Goal: Task Accomplishment & Management: Use online tool/utility

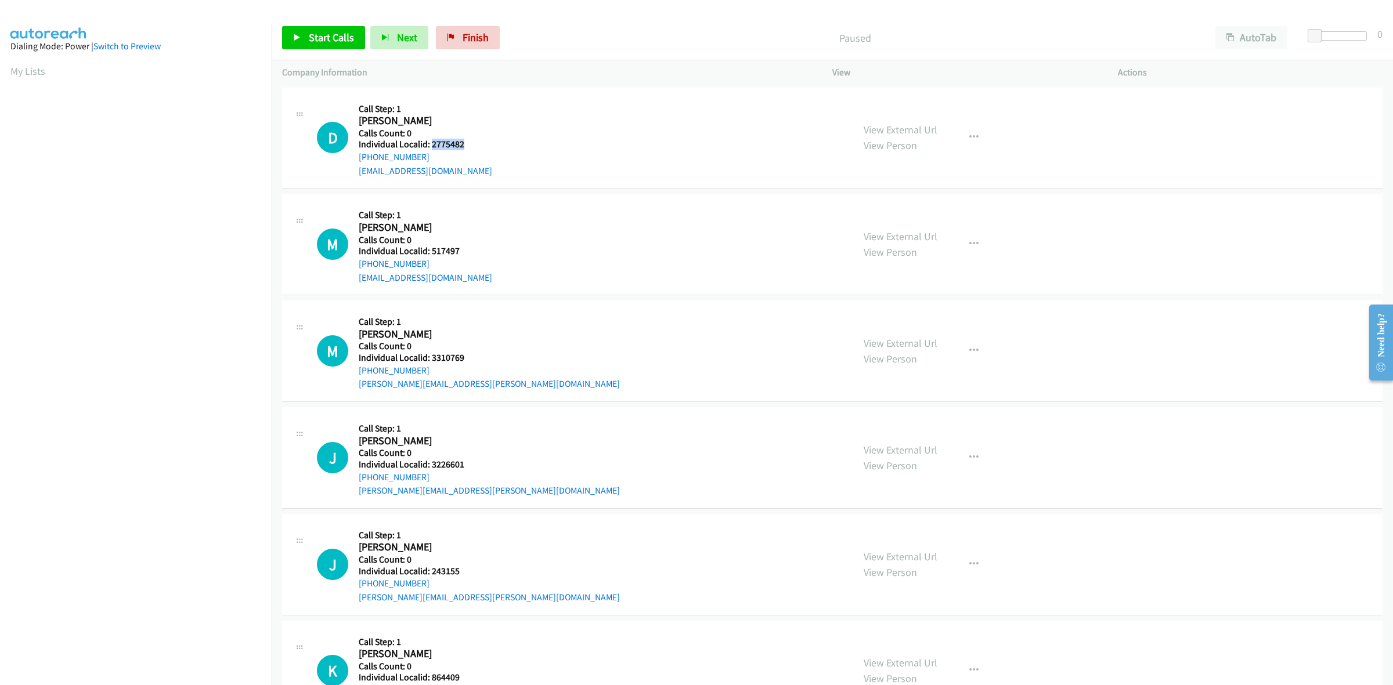
drag, startPoint x: 451, startPoint y: 144, endPoint x: 429, endPoint y: 145, distance: 22.1
click at [429, 145] on div "D Callback Scheduled Call Step: 1 Don Pritchett America/New_York Calls Count: 0…" at bounding box center [580, 138] width 526 height 80
copy h5 "2775482"
drag, startPoint x: 592, startPoint y: 182, endPoint x: 498, endPoint y: 207, distance: 98.0
click at [592, 182] on div "D Callback Scheduled Call Step: 1 Don Pritchett America/New_York Calls Count: 0…" at bounding box center [832, 139] width 1100 height 102
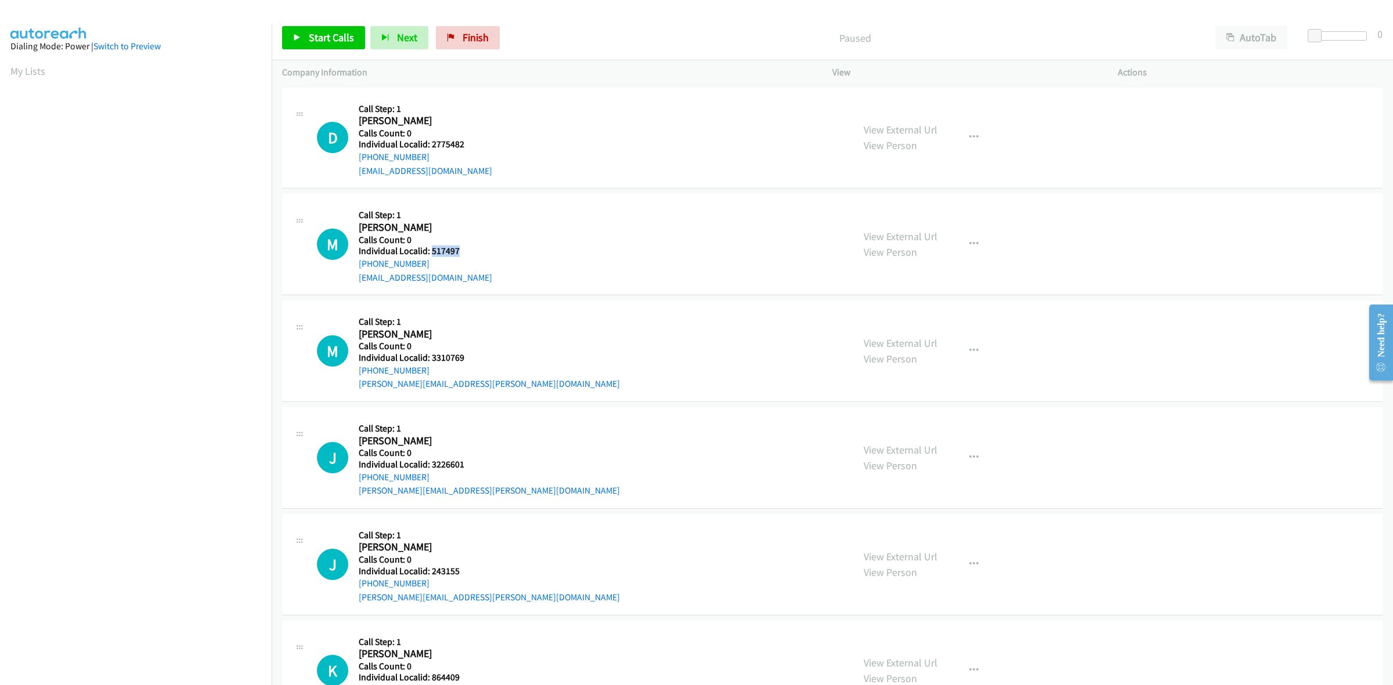
drag, startPoint x: 462, startPoint y: 248, endPoint x: 431, endPoint y: 251, distance: 30.9
click at [431, 251] on h5 "Individual Localid: 517497" at bounding box center [425, 251] width 133 height 12
copy h5 "517497"
drag, startPoint x: 435, startPoint y: 262, endPoint x: 353, endPoint y: 270, distance: 82.7
click at [353, 270] on div "M Callback Scheduled Call Step: 1 Mike Saarela America/Toronto Calls Count: 0 I…" at bounding box center [580, 244] width 526 height 80
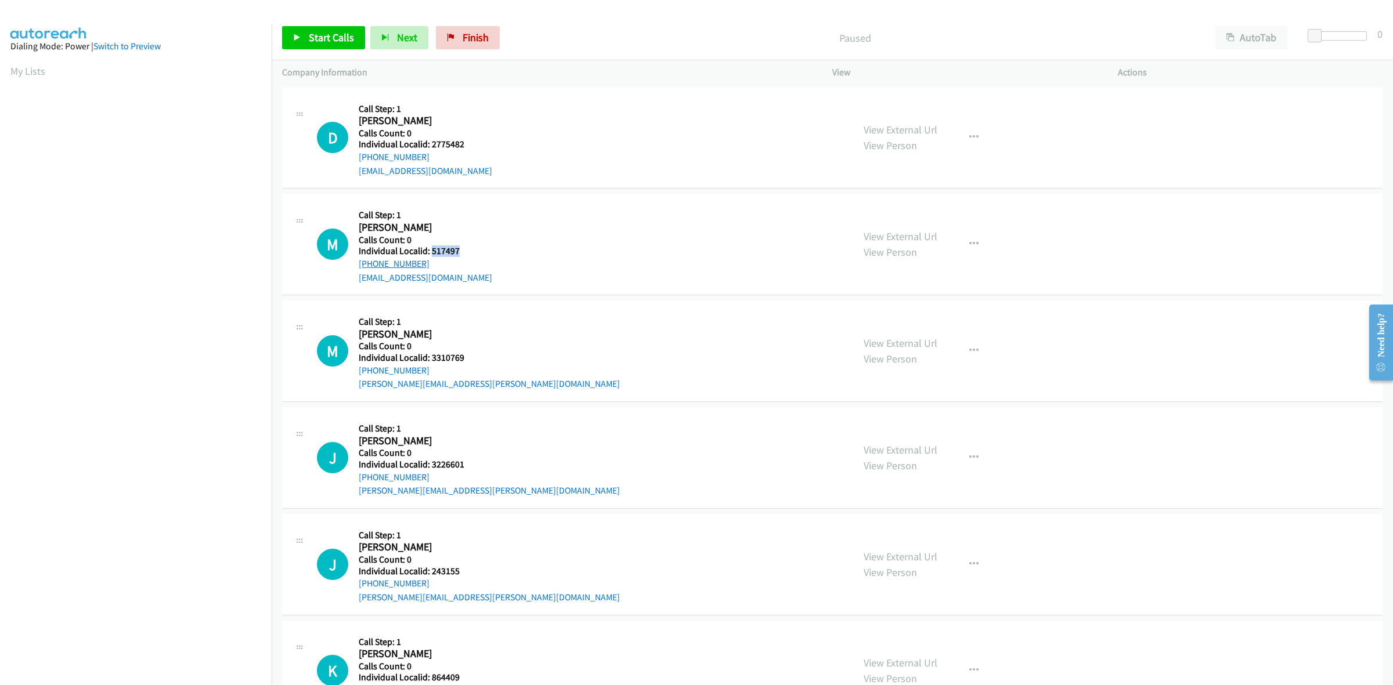
copy link "+1 705-623-9119"
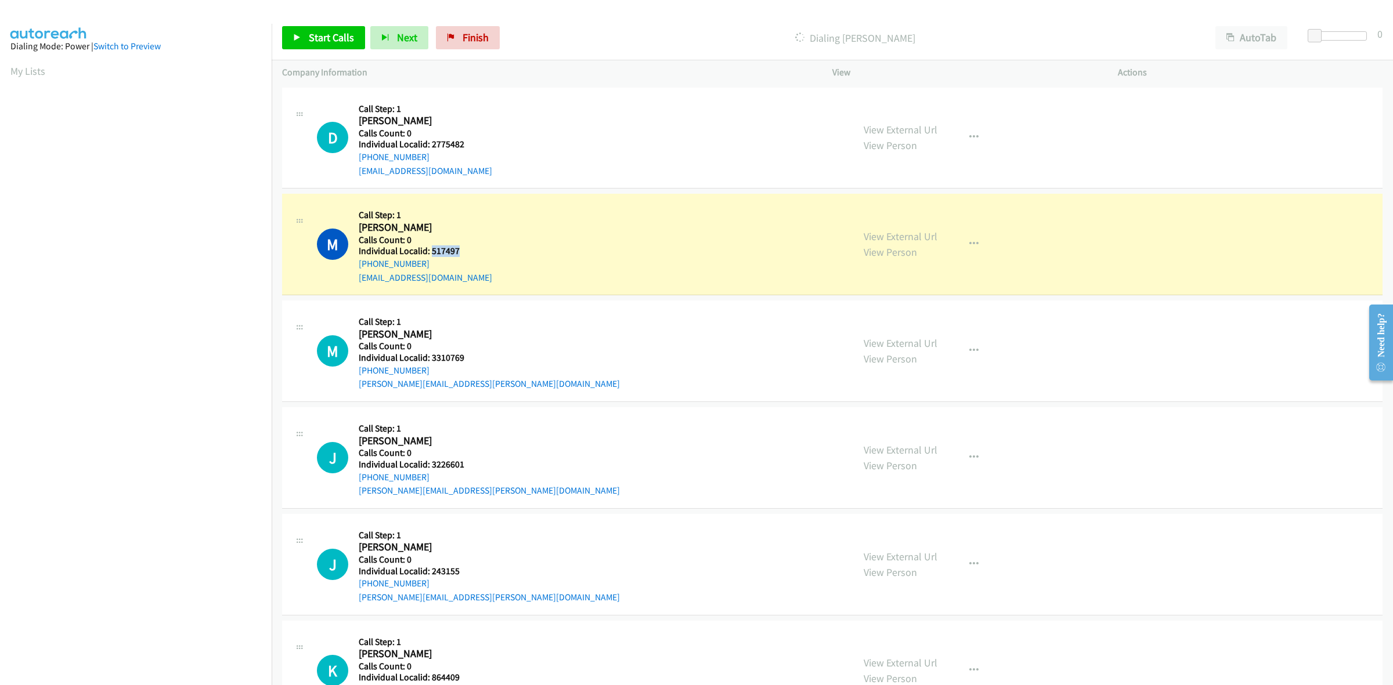
drag, startPoint x: 463, startPoint y: 251, endPoint x: 429, endPoint y: 250, distance: 33.1
click at [429, 250] on h5 "Individual Localid: 517497" at bounding box center [425, 251] width 133 height 12
copy h5 "517497"
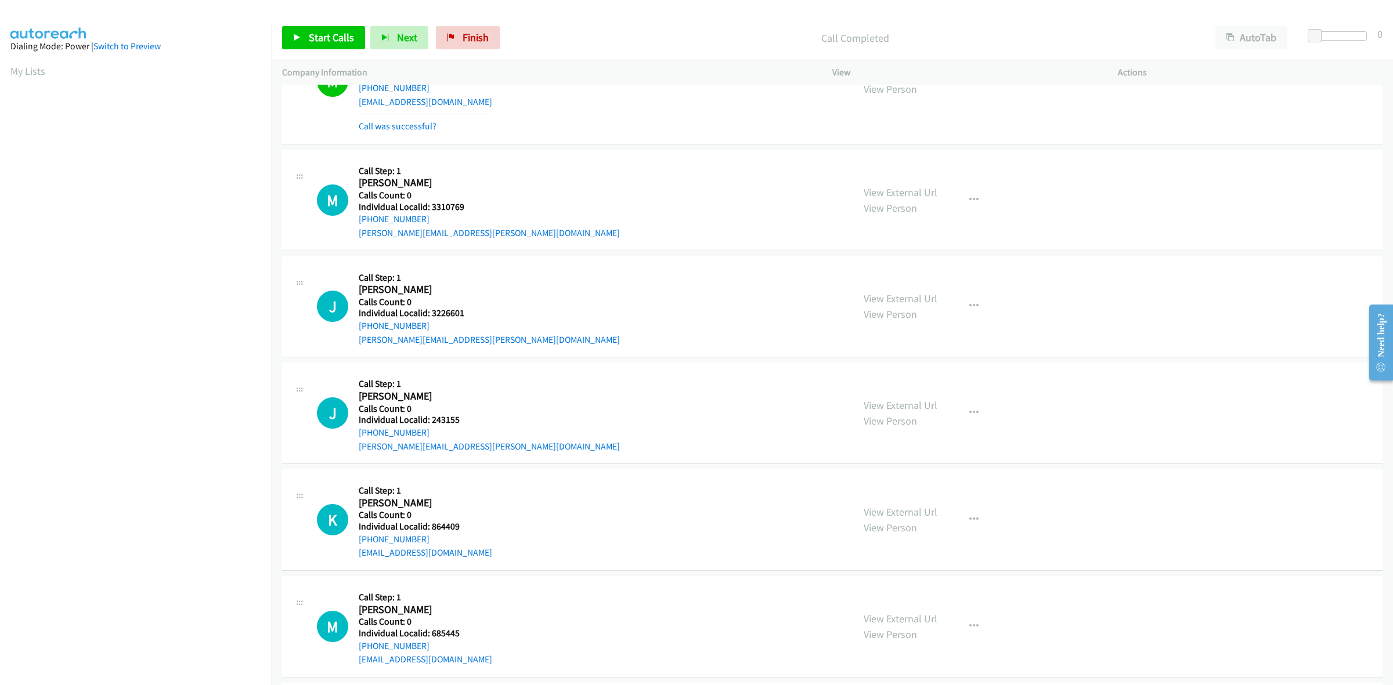
scroll to position [181, 0]
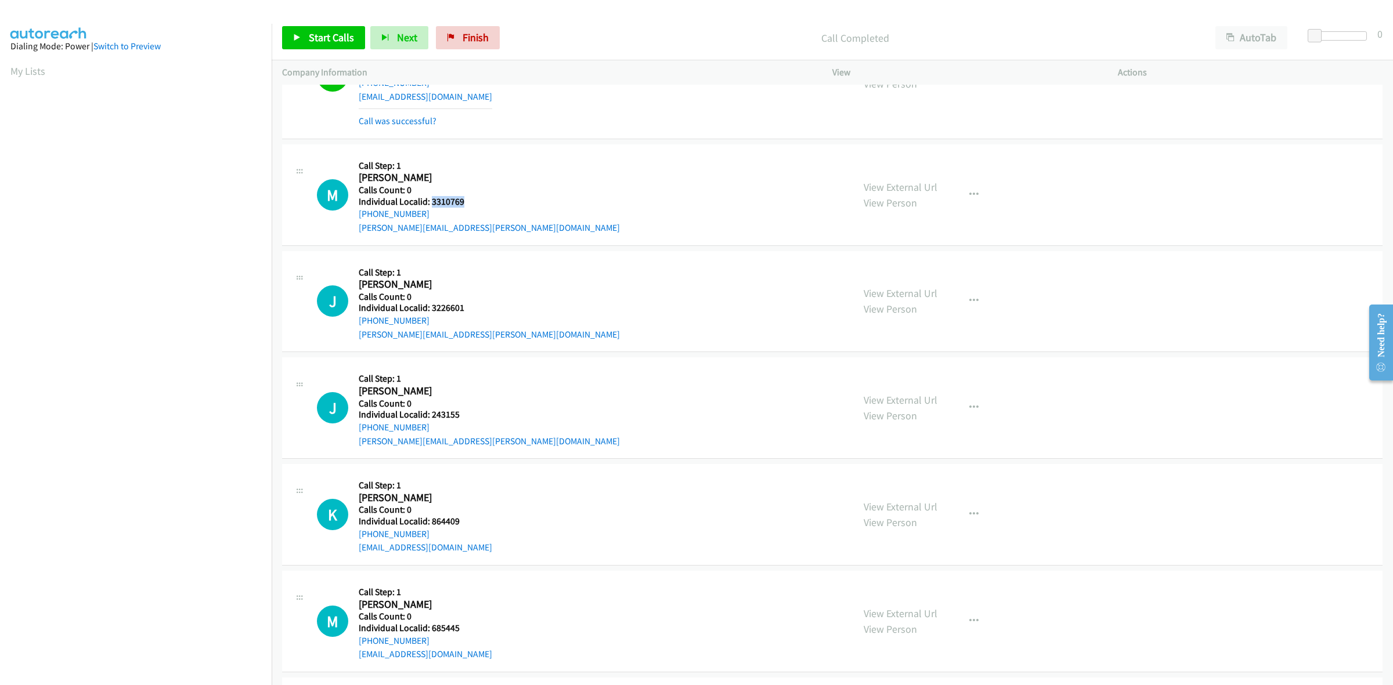
drag, startPoint x: 471, startPoint y: 201, endPoint x: 430, endPoint y: 201, distance: 40.6
click at [430, 201] on h5 "Individual Localid: 3310769" at bounding box center [489, 202] width 261 height 12
copy h5 "3310769"
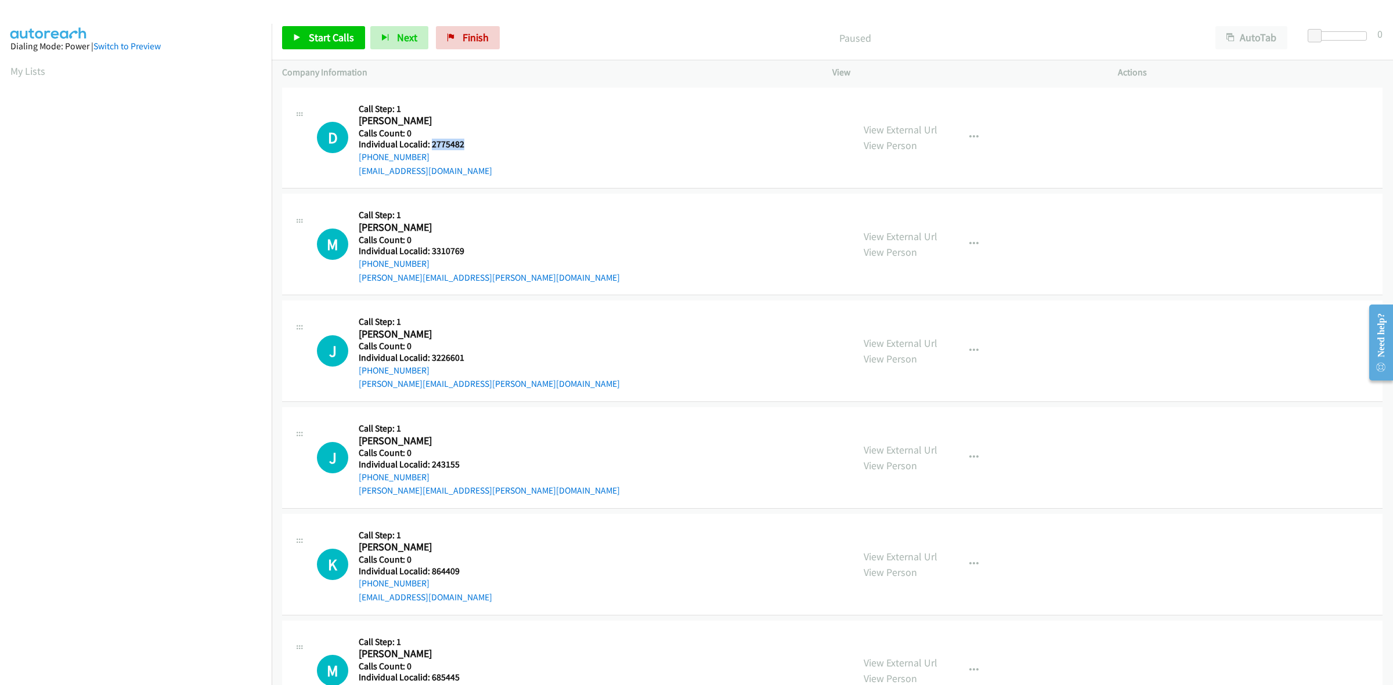
drag, startPoint x: 471, startPoint y: 145, endPoint x: 431, endPoint y: 147, distance: 40.1
click at [431, 147] on h5 "Individual Localid: 2775482" at bounding box center [425, 145] width 133 height 12
copy h5 "2775482"
drag, startPoint x: 378, startPoint y: 157, endPoint x: 355, endPoint y: 157, distance: 23.8
click at [355, 157] on div "D Callback Scheduled Call Step: 1 Don Pritchett America/New_York Calls Count: 0…" at bounding box center [580, 138] width 526 height 80
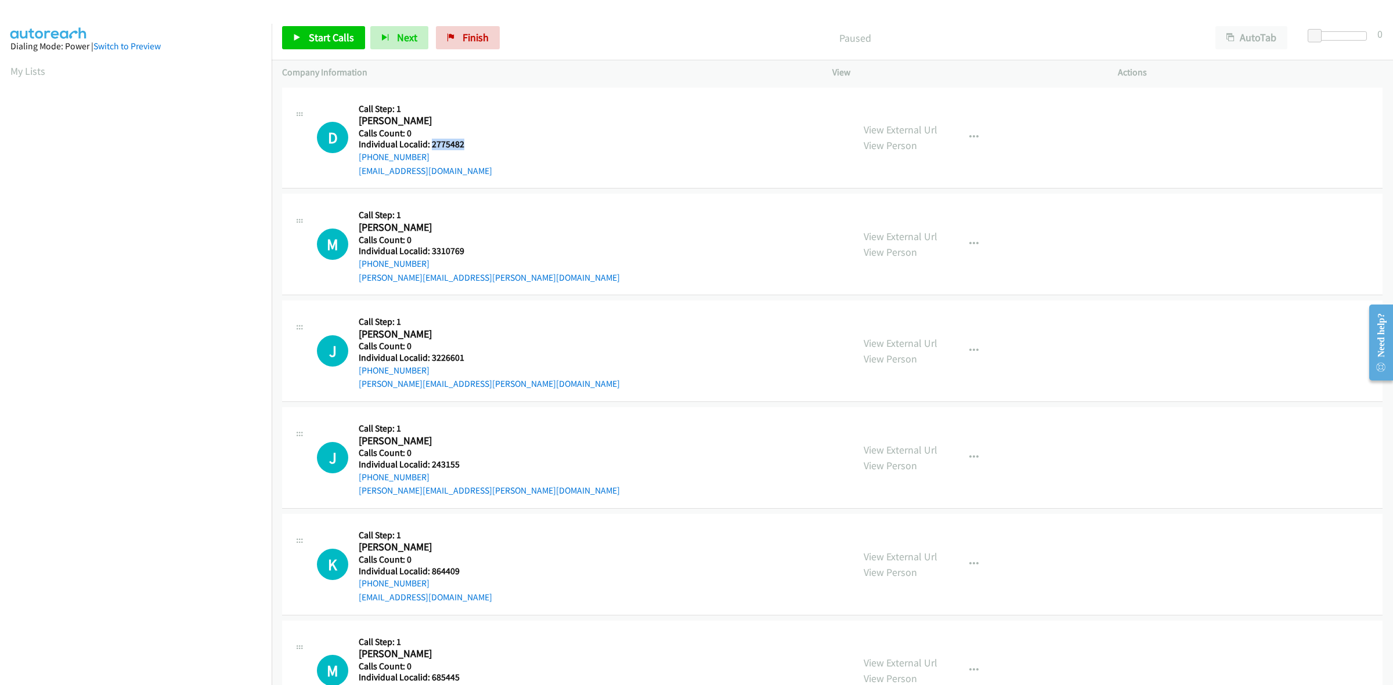
copy link "+1 908-309-8254"
drag, startPoint x: 454, startPoint y: 145, endPoint x: 431, endPoint y: 143, distance: 23.3
click at [431, 143] on h5 "Individual Localid: 2775482" at bounding box center [425, 145] width 133 height 12
copy h5 "2775482"
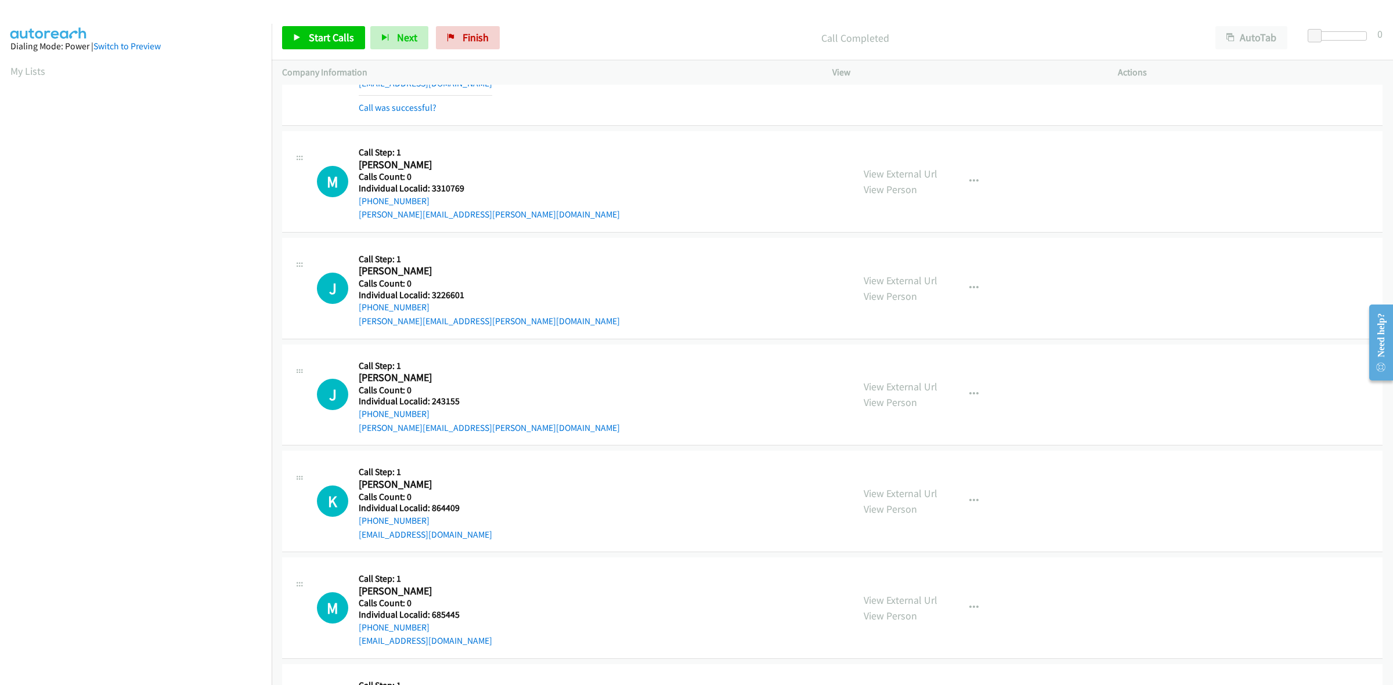
scroll to position [91, 0]
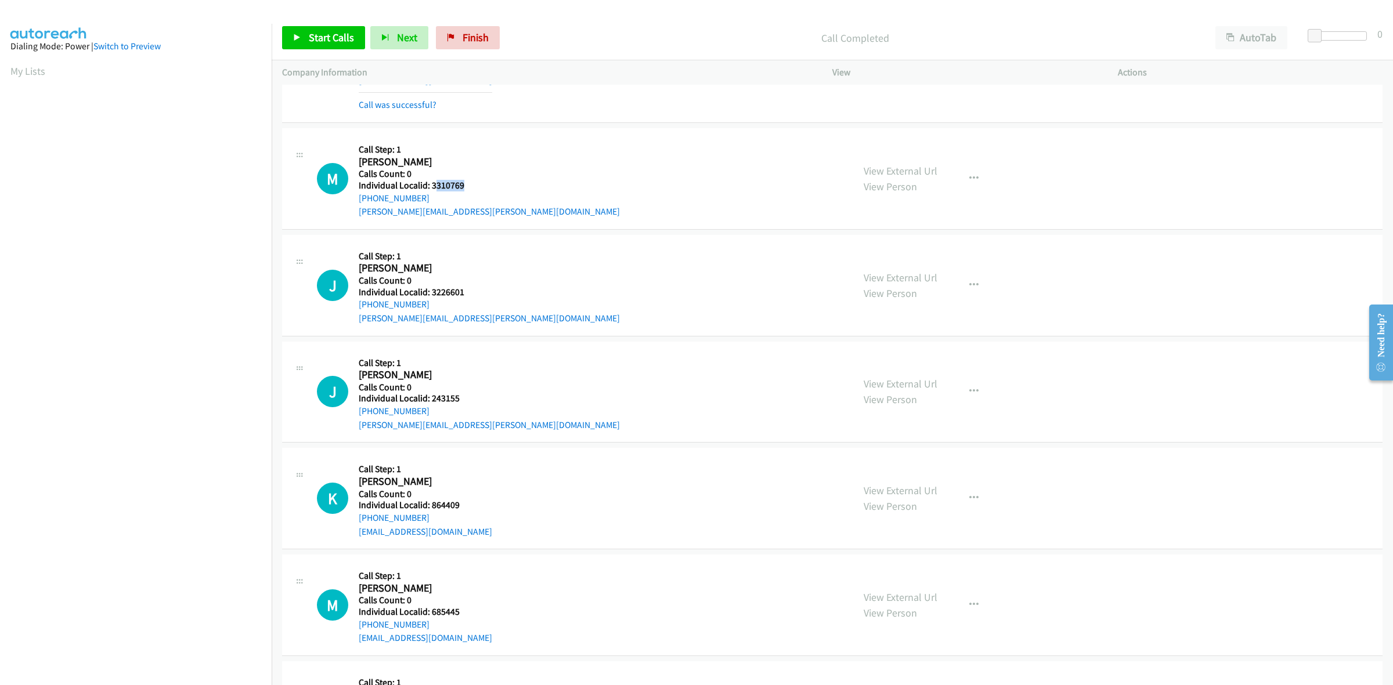
drag, startPoint x: 449, startPoint y: 185, endPoint x: 433, endPoint y: 187, distance: 15.9
click at [433, 187] on h5 "Individual Localid: 3310769" at bounding box center [489, 186] width 261 height 12
click at [480, 186] on div "M Callback Scheduled Call Step: 1 Michael Magliocca America/New_York Calls Coun…" at bounding box center [580, 179] width 526 height 80
drag, startPoint x: 440, startPoint y: 183, endPoint x: 432, endPoint y: 183, distance: 7.5
click at [432, 183] on h5 "Individual Localid: 3310769" at bounding box center [489, 186] width 261 height 12
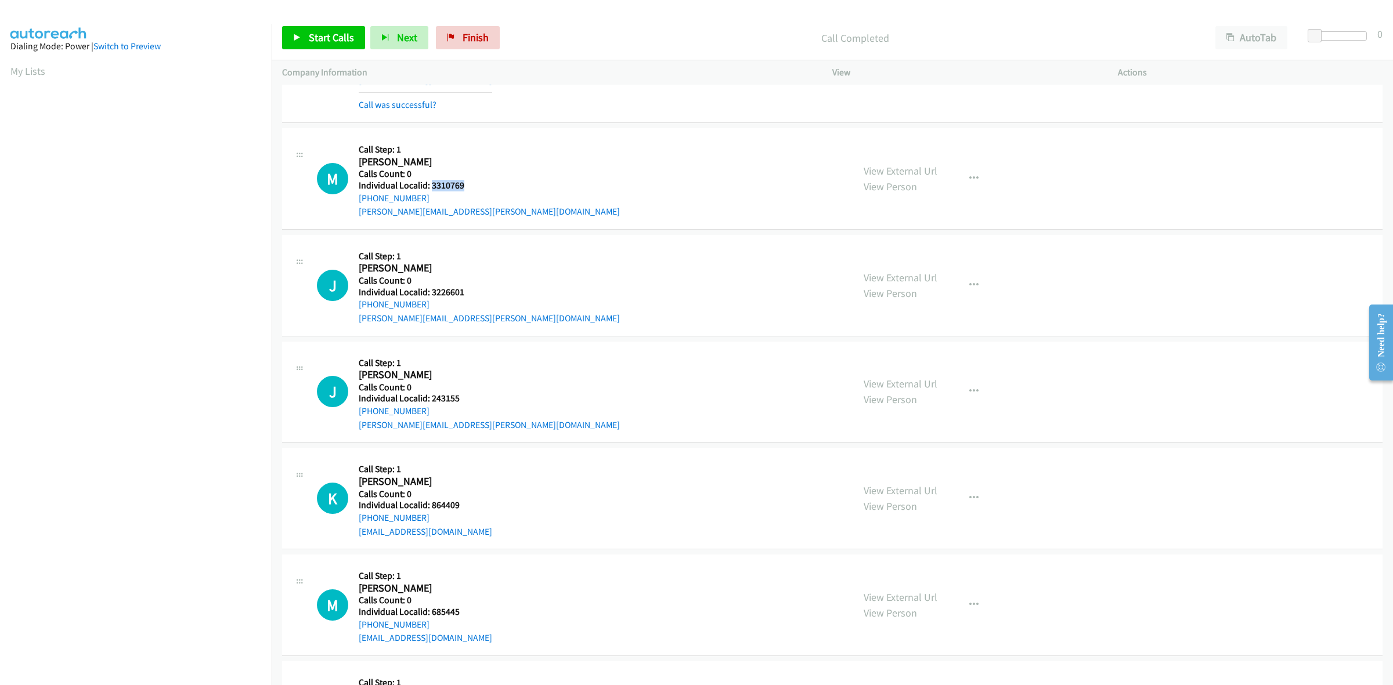
copy h5 "3310769"
drag, startPoint x: 428, startPoint y: 193, endPoint x: 352, endPoint y: 203, distance: 76.7
click at [352, 203] on div "M Callback Scheduled Call Step: 1 Michael Magliocca America/New_York Calls Coun…" at bounding box center [580, 179] width 526 height 80
copy link "+1 724-730-1798"
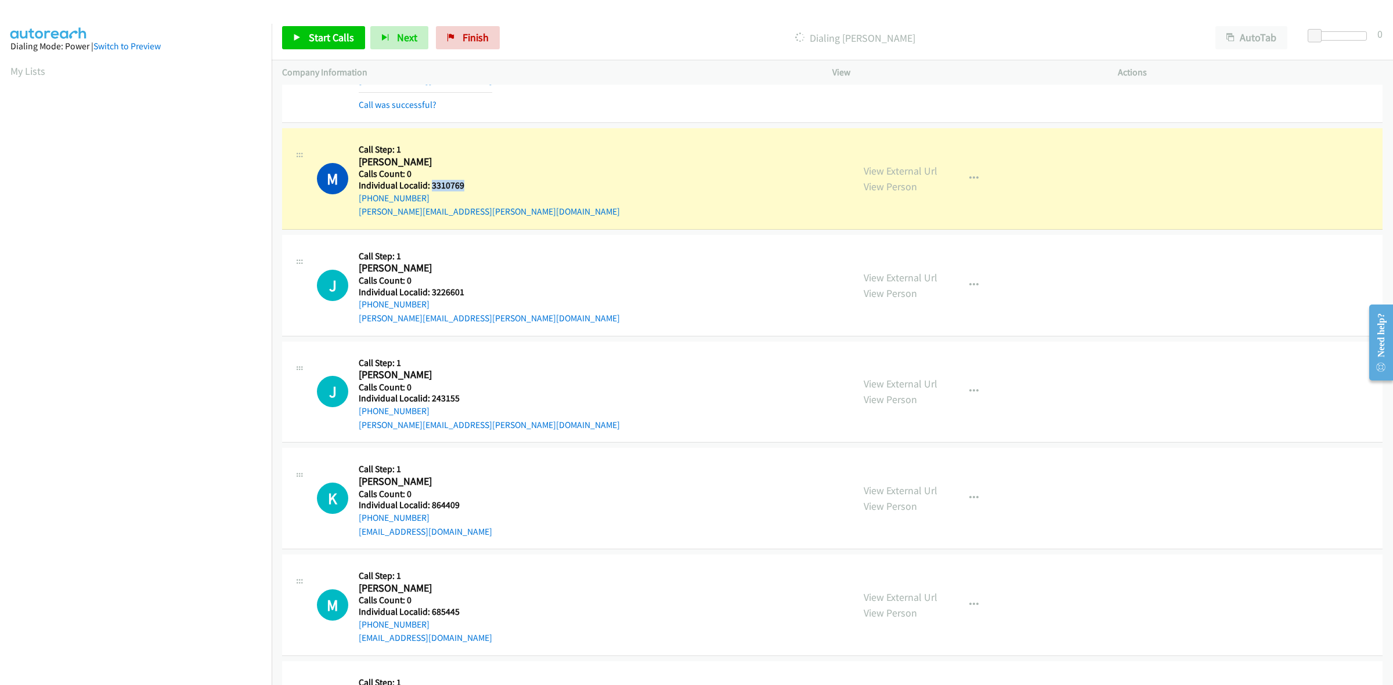
drag, startPoint x: 465, startPoint y: 185, endPoint x: 430, endPoint y: 183, distance: 34.8
click at [430, 183] on h5 "Individual Localid: 3310769" at bounding box center [489, 186] width 261 height 12
copy h5 "3310769"
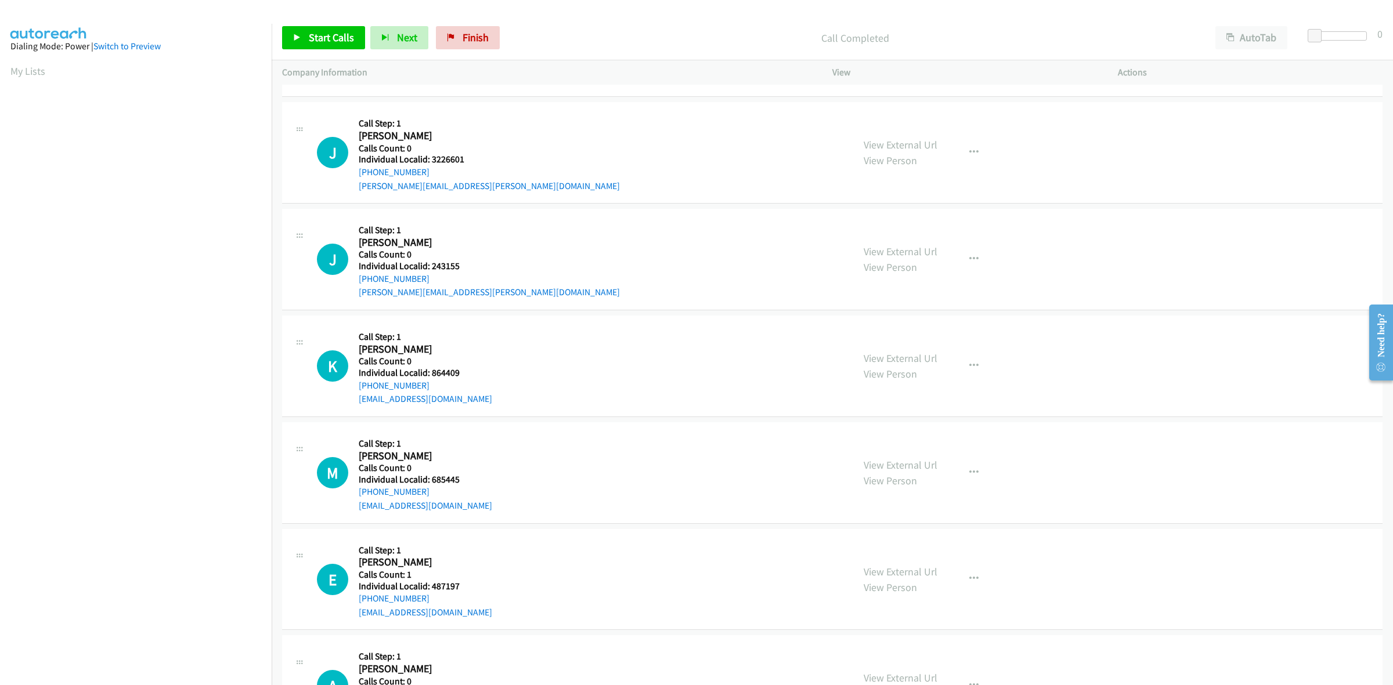
scroll to position [254, 0]
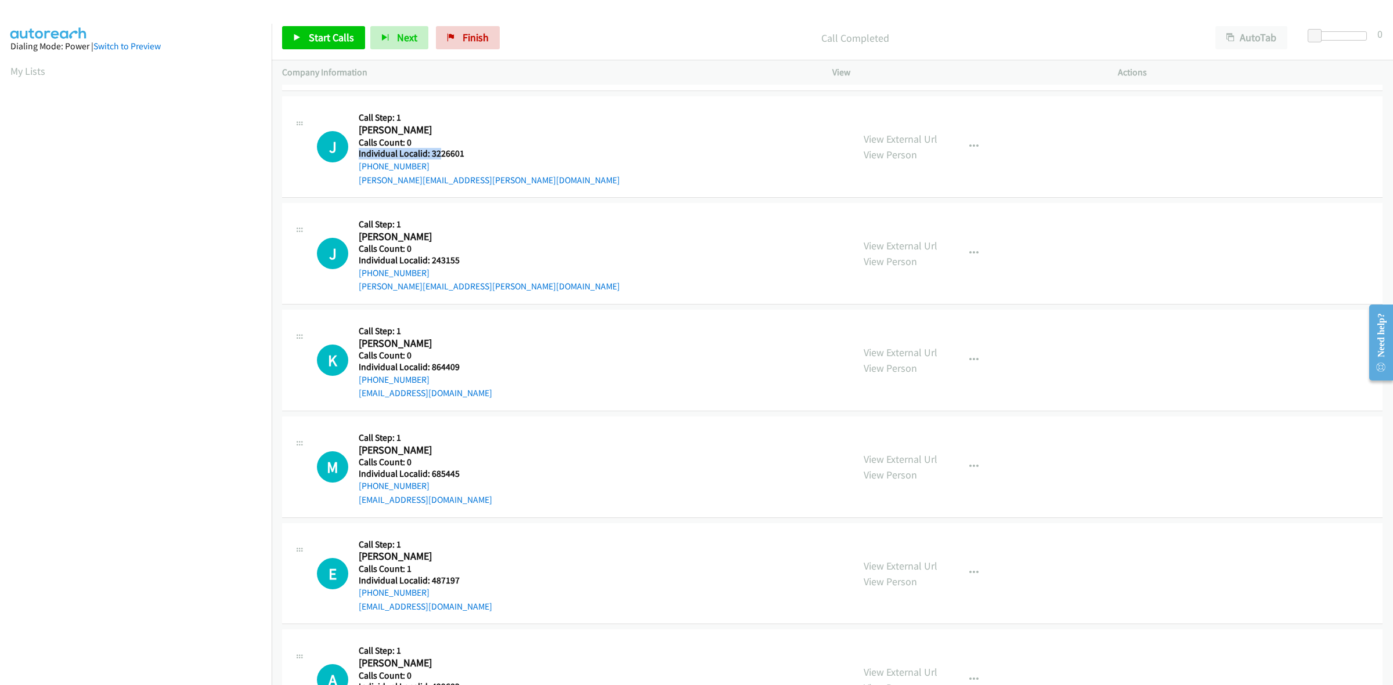
drag, startPoint x: 463, startPoint y: 147, endPoint x: 437, endPoint y: 151, distance: 25.9
click at [437, 151] on div "Callback Scheduled Call Step: 1 Joe Rouleau America/New_York Calls Count: 0 Ind…" at bounding box center [489, 147] width 261 height 80
drag, startPoint x: 466, startPoint y: 154, endPoint x: 444, endPoint y: 154, distance: 22.1
click at [444, 154] on h5 "Individual Localid: 3226601" at bounding box center [489, 154] width 261 height 12
click at [467, 154] on h5 "Individual Localid: 3226601" at bounding box center [489, 154] width 261 height 12
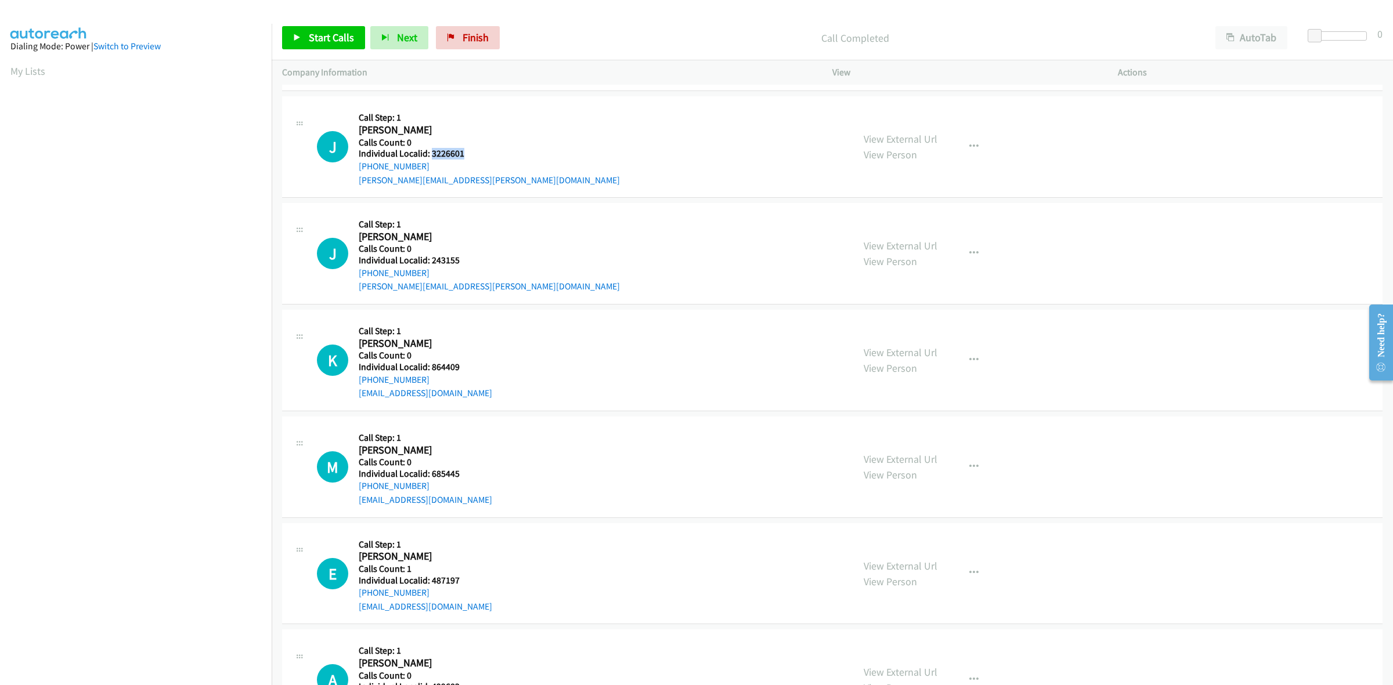
drag, startPoint x: 463, startPoint y: 154, endPoint x: 431, endPoint y: 155, distance: 32.5
click at [431, 155] on h5 "Individual Localid: 3226601" at bounding box center [489, 154] width 261 height 12
drag, startPoint x: 428, startPoint y: 157, endPoint x: 534, endPoint y: 133, distance: 109.3
click at [534, 133] on div "J Callback Scheduled Call Step: 1 Joe Rouleau America/New_York Calls Count: 0 I…" at bounding box center [580, 147] width 526 height 80
drag, startPoint x: 463, startPoint y: 152, endPoint x: 431, endPoint y: 155, distance: 31.5
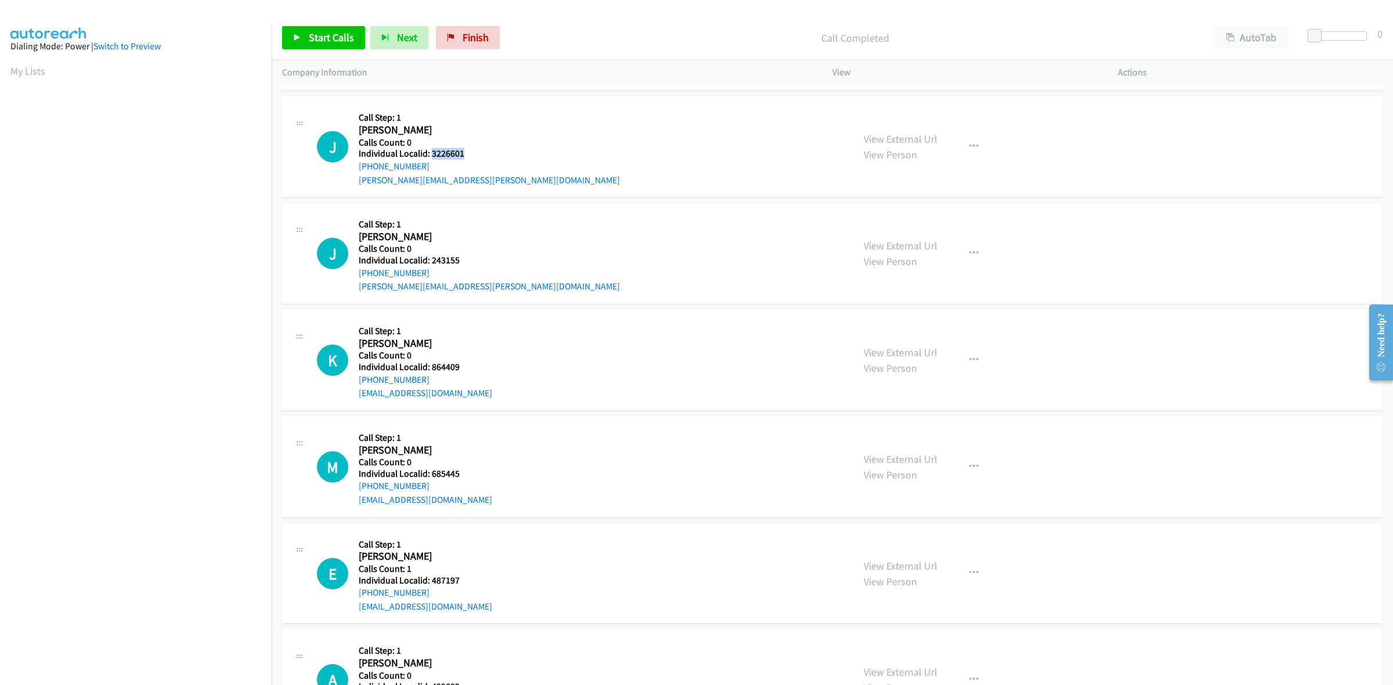
click at [431, 155] on h5 "Individual Localid: 3226601" at bounding box center [489, 154] width 261 height 12
copy h5 "3226601"
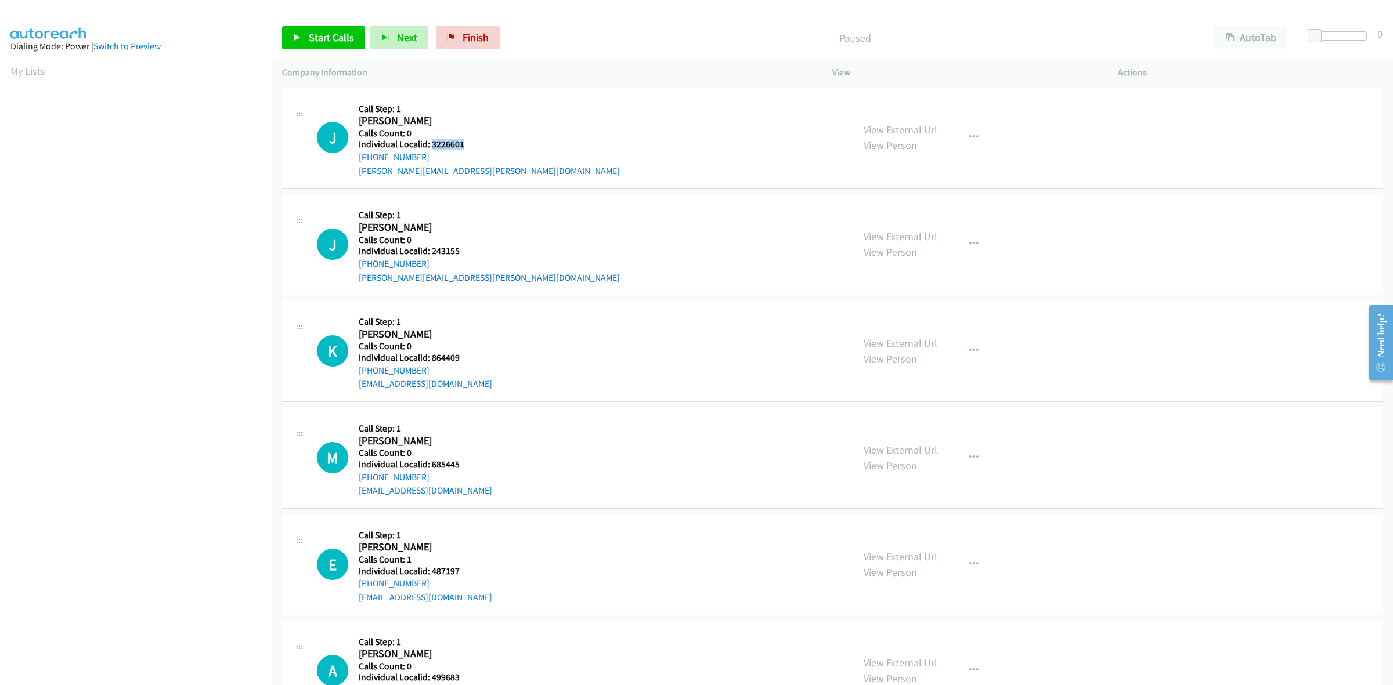
drag, startPoint x: 463, startPoint y: 146, endPoint x: 429, endPoint y: 146, distance: 33.7
click at [429, 146] on h5 "Individual Localid: 3226601" at bounding box center [489, 145] width 261 height 12
copy h5 "3226601"
click at [476, 120] on div "J Callback Scheduled Call Step: 1 Joe Rouleau America/New_York Calls Count: 0 I…" at bounding box center [580, 138] width 526 height 80
drag, startPoint x: 427, startPoint y: 160, endPoint x: 357, endPoint y: 157, distance: 69.7
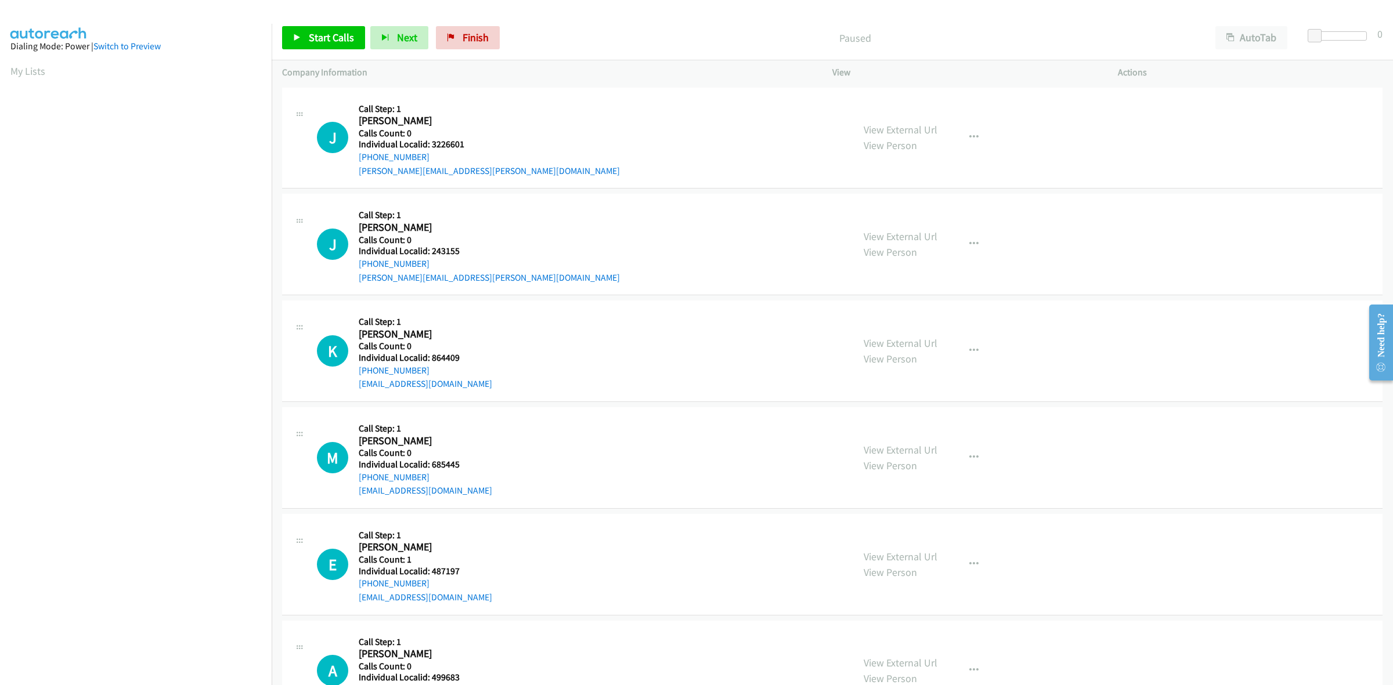
click at [357, 157] on div "J Callback Scheduled Call Step: 1 Joe Rouleau America/New_York Calls Count: 0 I…" at bounding box center [580, 138] width 526 height 80
copy link "+1 860-490-2545"
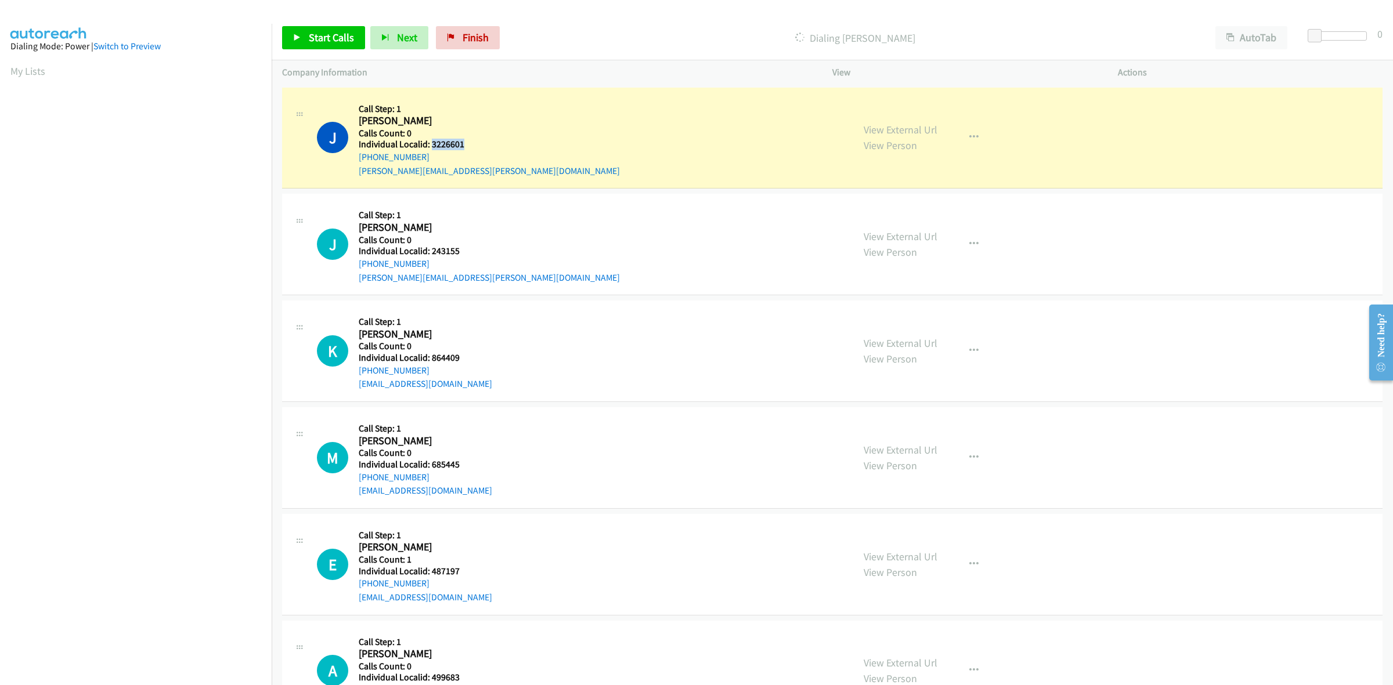
drag, startPoint x: 465, startPoint y: 146, endPoint x: 430, endPoint y: 146, distance: 34.8
click at [430, 146] on h5 "Individual Localid: 3226601" at bounding box center [489, 145] width 261 height 12
copy h5 "3226601"
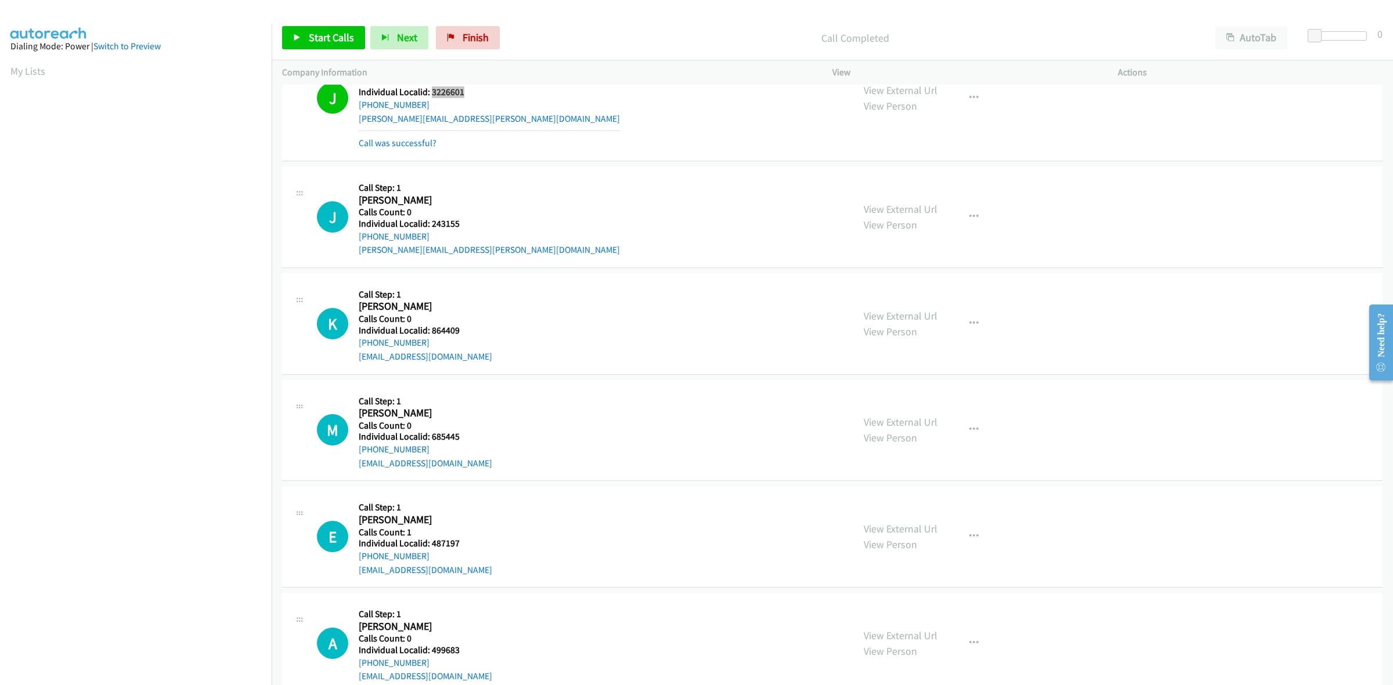
scroll to position [54, 0]
drag, startPoint x: 464, startPoint y: 226, endPoint x: 428, endPoint y: 225, distance: 36.6
click at [428, 225] on div "Callback Scheduled Call Step: 1 Jonathan Pye America/New_York Calls Count: 0 In…" at bounding box center [489, 215] width 261 height 80
click at [459, 223] on h5 "Individual Localid: 243155" at bounding box center [489, 222] width 261 height 12
drag, startPoint x: 463, startPoint y: 221, endPoint x: 428, endPoint y: 223, distance: 34.4
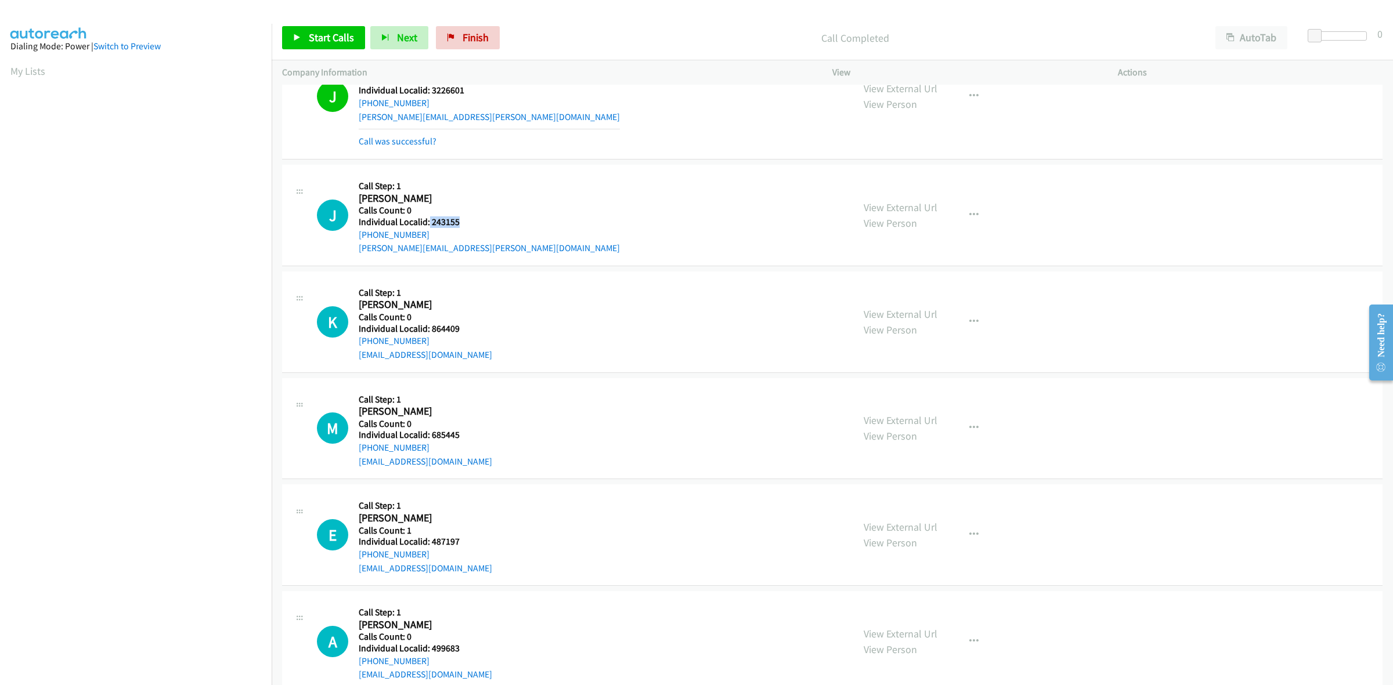
click at [428, 223] on h5 "Individual Localid: 243155" at bounding box center [489, 222] width 261 height 12
copy h5 "243155"
click at [460, 193] on h2 "Jonathan Pye" at bounding box center [416, 198] width 114 height 13
drag, startPoint x: 430, startPoint y: 232, endPoint x: 356, endPoint y: 235, distance: 74.3
click at [356, 235] on div "J Callback Scheduled Call Step: 1 Jonathan Pye America/New_York Calls Count: 0 …" at bounding box center [580, 215] width 526 height 80
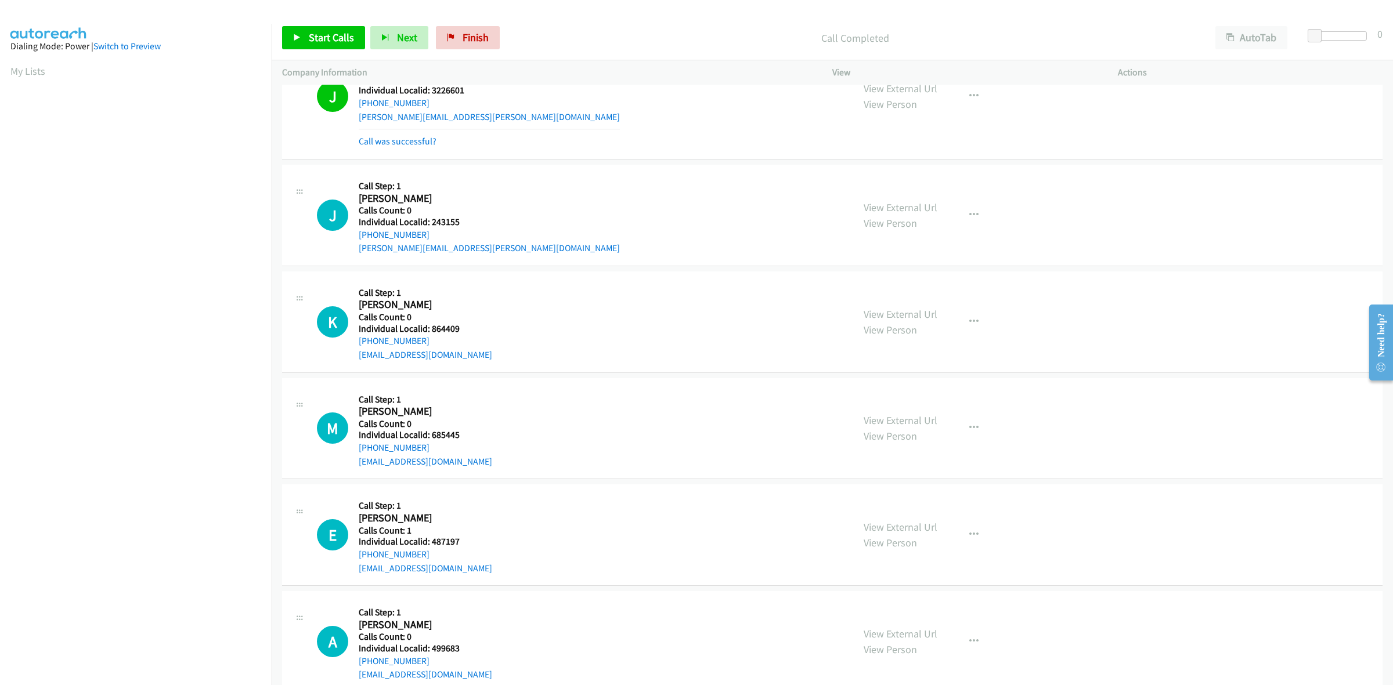
copy link "+1 508-951-8324"
drag, startPoint x: 458, startPoint y: 225, endPoint x: 431, endPoint y: 225, distance: 27.3
click at [431, 225] on h5 "Individual Localid: 243155" at bounding box center [489, 222] width 261 height 12
copy h5 "243155"
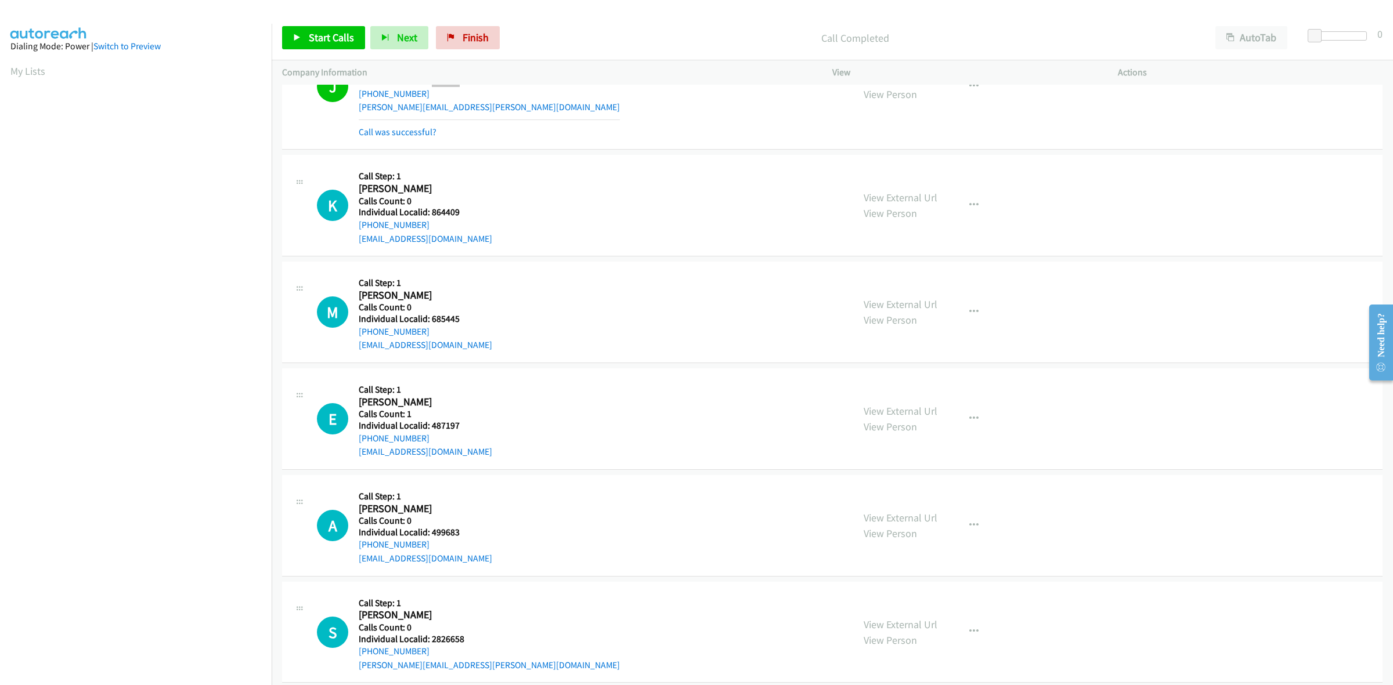
scroll to position [199, 0]
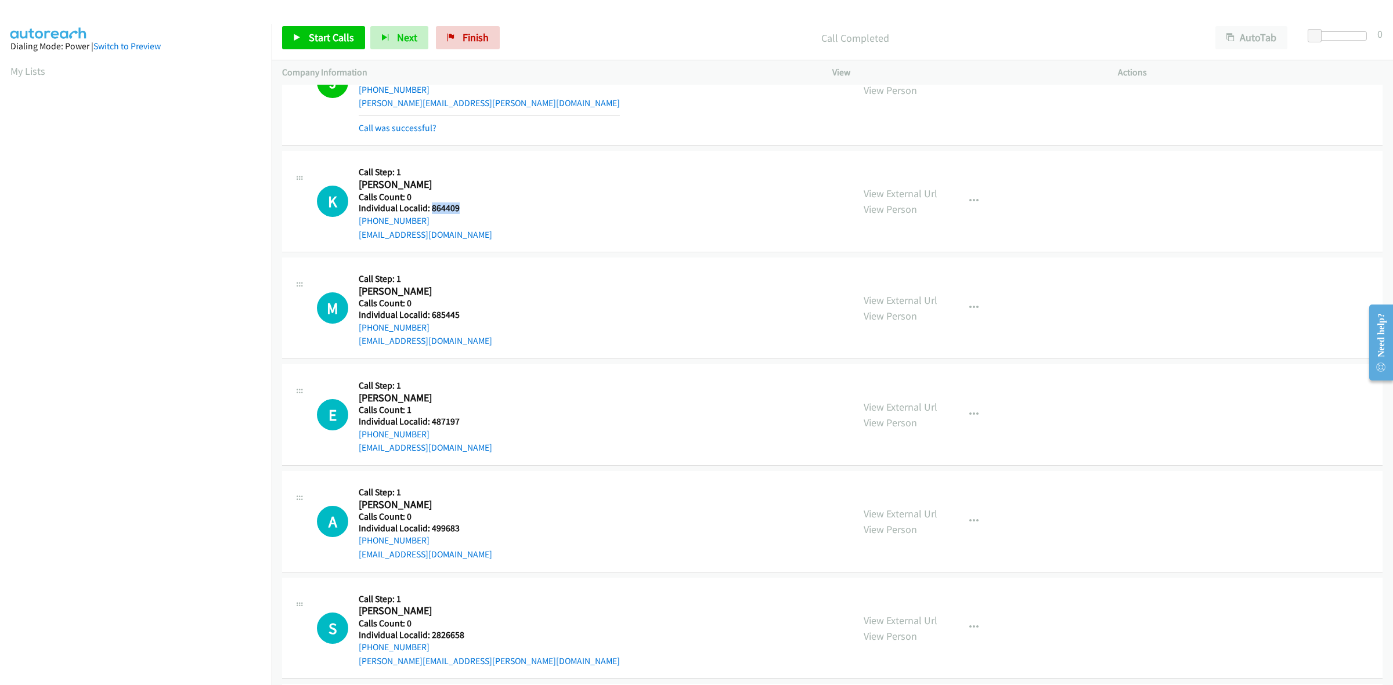
drag, startPoint x: 445, startPoint y: 206, endPoint x: 431, endPoint y: 209, distance: 14.8
click at [431, 209] on h5 "Individual Localid: 864409" at bounding box center [425, 209] width 133 height 12
drag, startPoint x: 433, startPoint y: 207, endPoint x: 436, endPoint y: 212, distance: 6.0
copy h5 "864409"
click at [504, 175] on div "K Callback Scheduled Call Step: 1 Keith Clanton America/Chicago Calls Count: 0 …" at bounding box center [580, 201] width 526 height 80
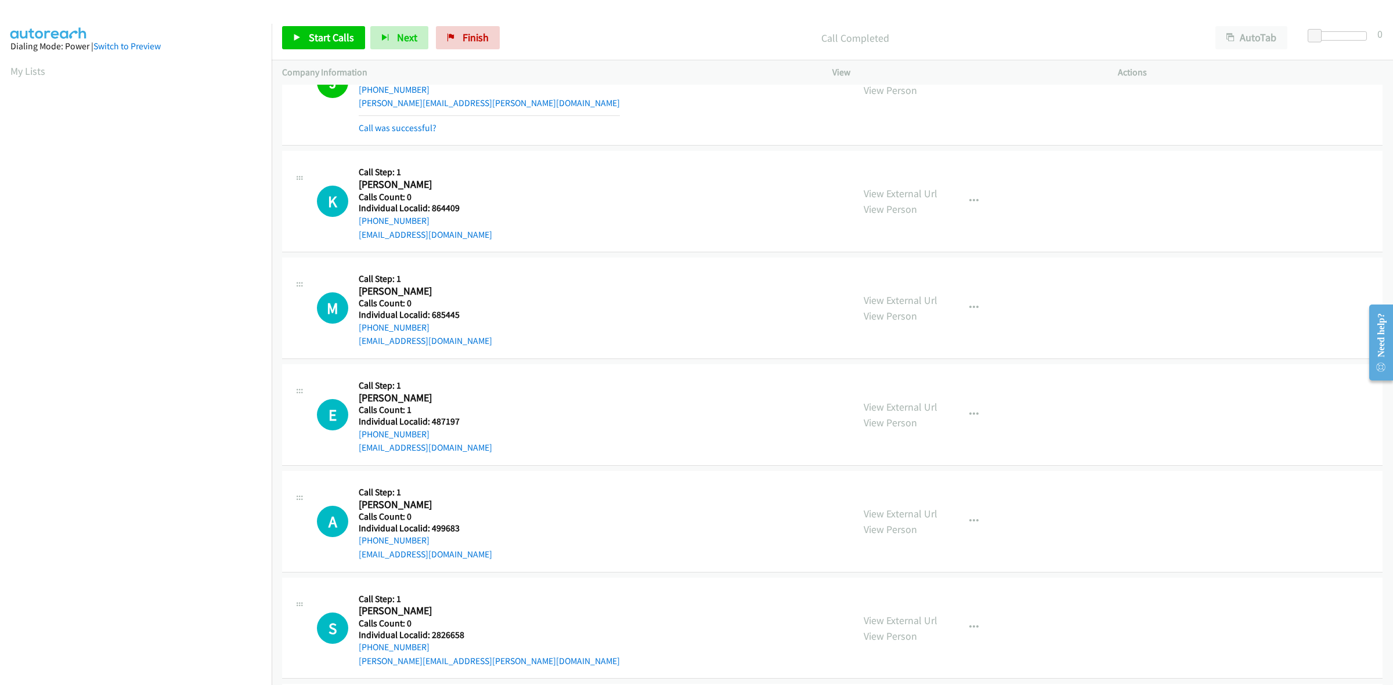
drag, startPoint x: 431, startPoint y: 219, endPoint x: 352, endPoint y: 223, distance: 79.0
click at [352, 223] on div "K Callback Scheduled Call Step: 1 Keith Clanton America/Chicago Calls Count: 0 …" at bounding box center [580, 201] width 526 height 80
copy link "+1 931-231-5434"
drag, startPoint x: 465, startPoint y: 209, endPoint x: 430, endPoint y: 209, distance: 34.8
click at [430, 209] on h5 "Individual Localid: 864409" at bounding box center [425, 209] width 133 height 12
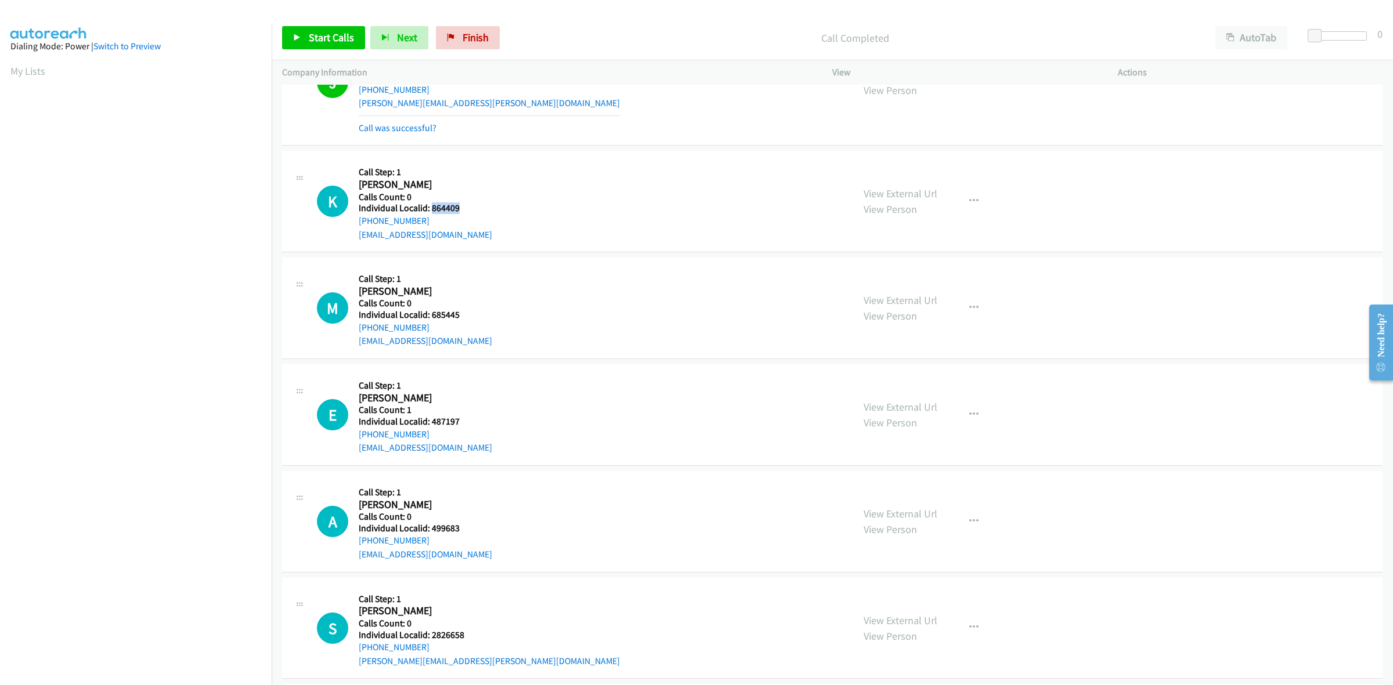
copy h5 "864409"
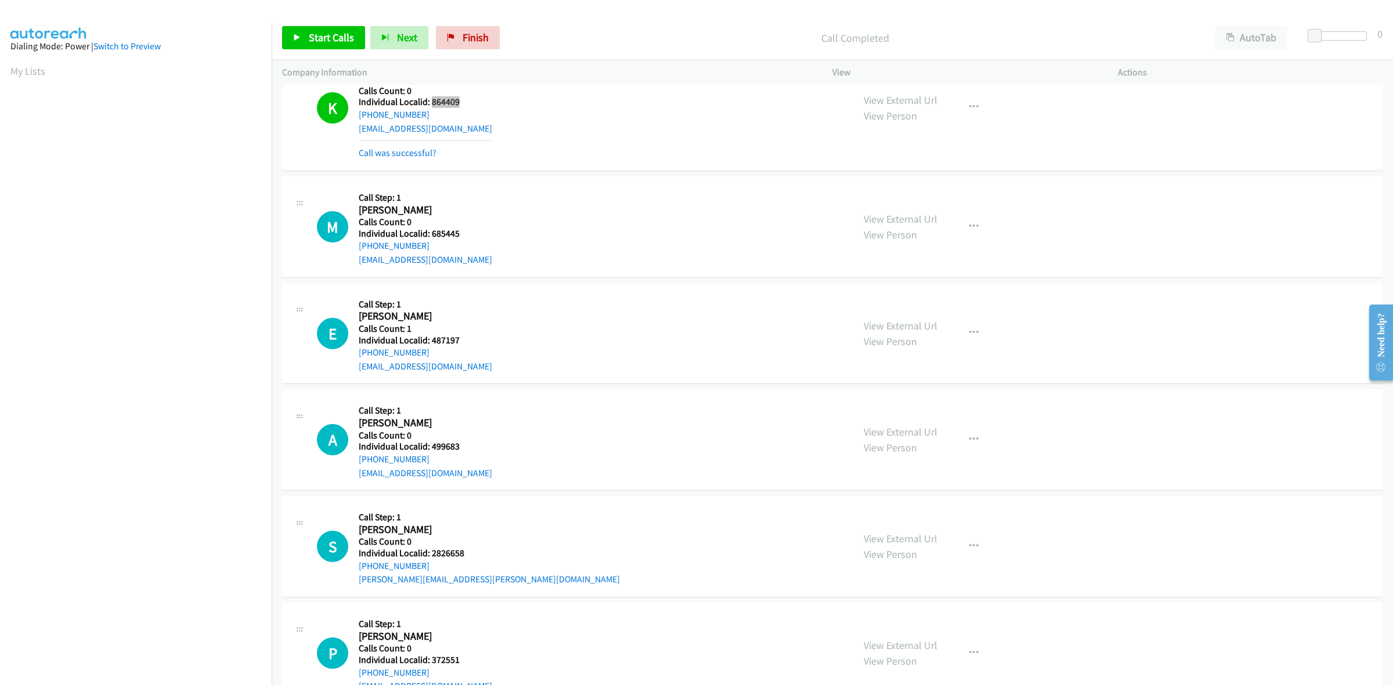
scroll to position [381, 0]
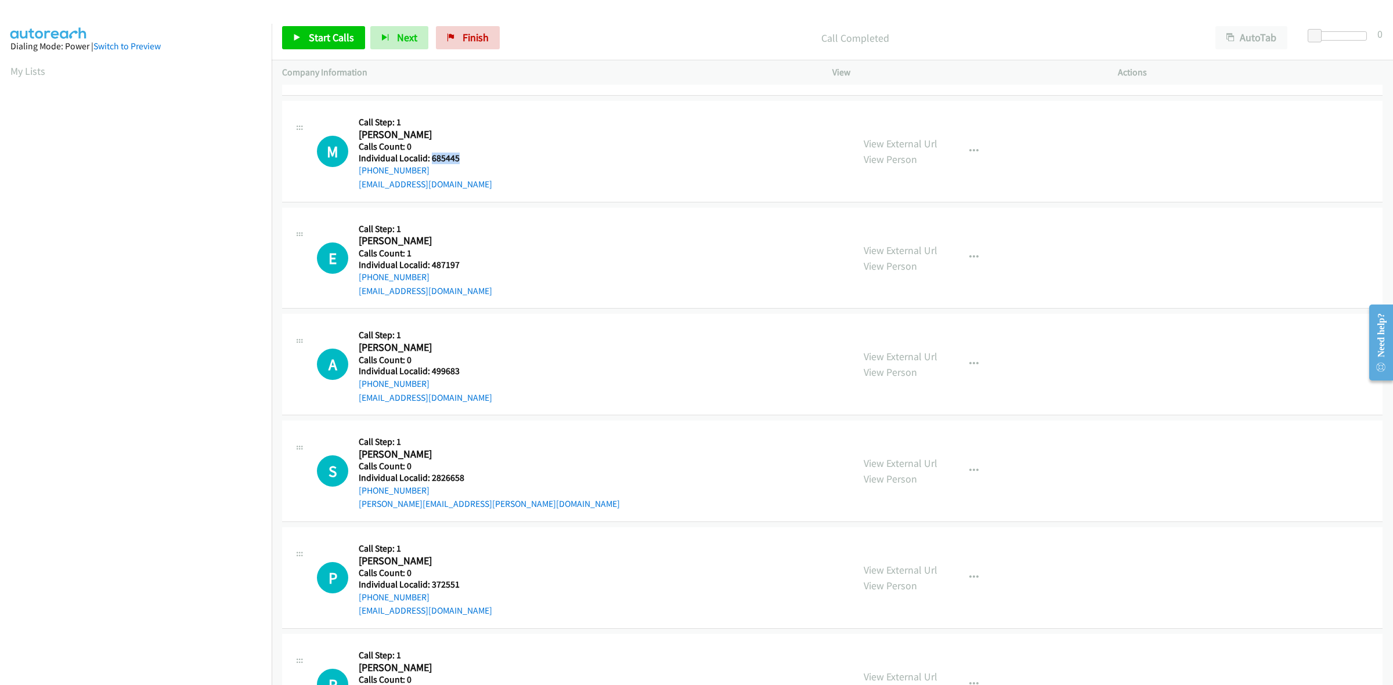
drag, startPoint x: 453, startPoint y: 156, endPoint x: 431, endPoint y: 156, distance: 22.6
click at [431, 156] on h5 "Individual Localid: 685445" at bounding box center [425, 159] width 133 height 12
copy h5 "685445"
drag, startPoint x: 425, startPoint y: 169, endPoint x: 354, endPoint y: 175, distance: 71.6
click at [354, 175] on div "M Callback Scheduled Call Step: 1 Matt Marshall America/Chicago Calls Count: 0 …" at bounding box center [580, 151] width 526 height 80
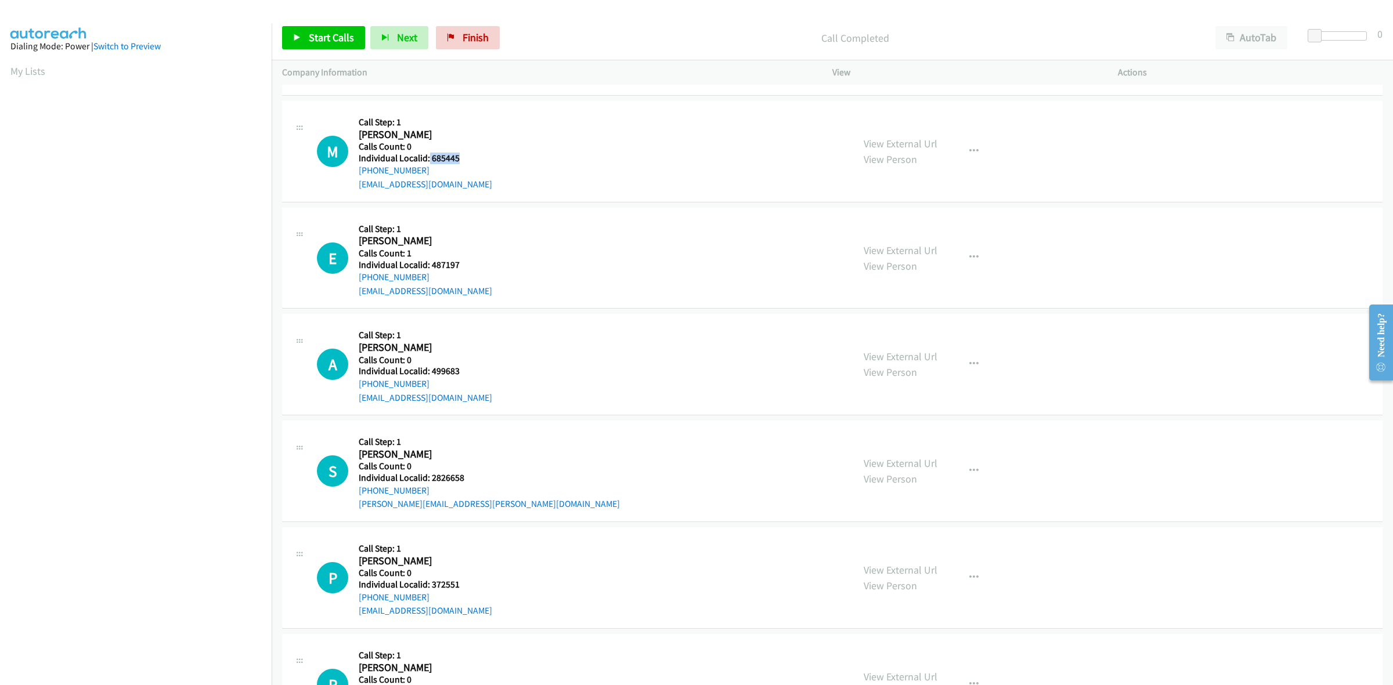
drag, startPoint x: 447, startPoint y: 158, endPoint x: 428, endPoint y: 157, distance: 19.2
click at [428, 157] on h5 "Individual Localid: 685445" at bounding box center [425, 159] width 133 height 12
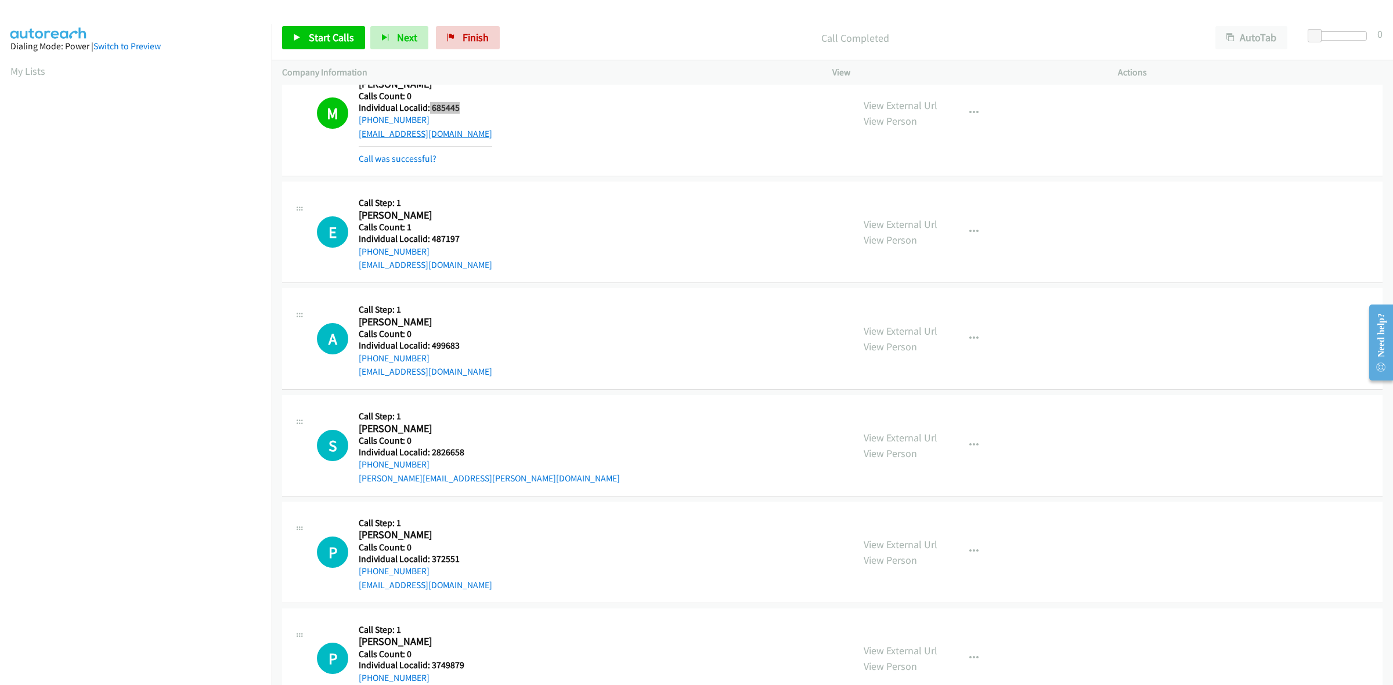
scroll to position [453, 0]
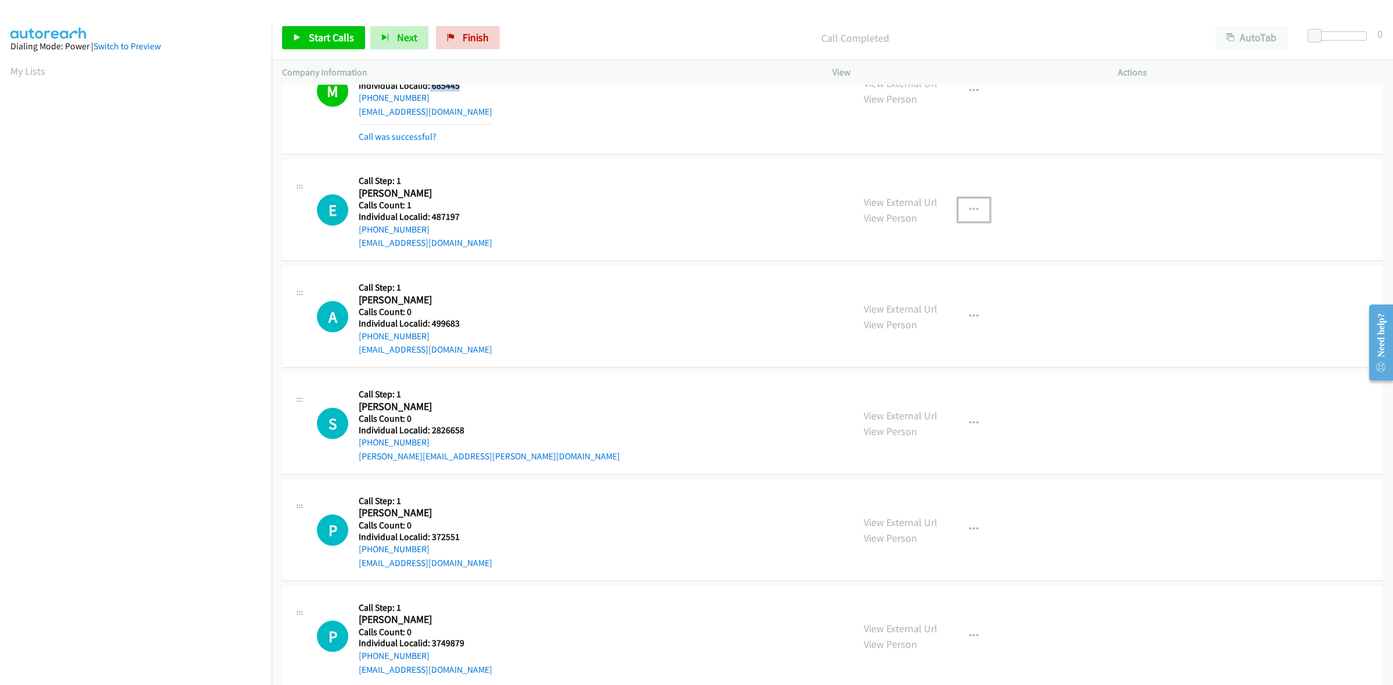
click at [973, 204] on button "button" at bounding box center [973, 209] width 31 height 23
click at [941, 280] on link "Skip Call" at bounding box center [911, 285] width 154 height 23
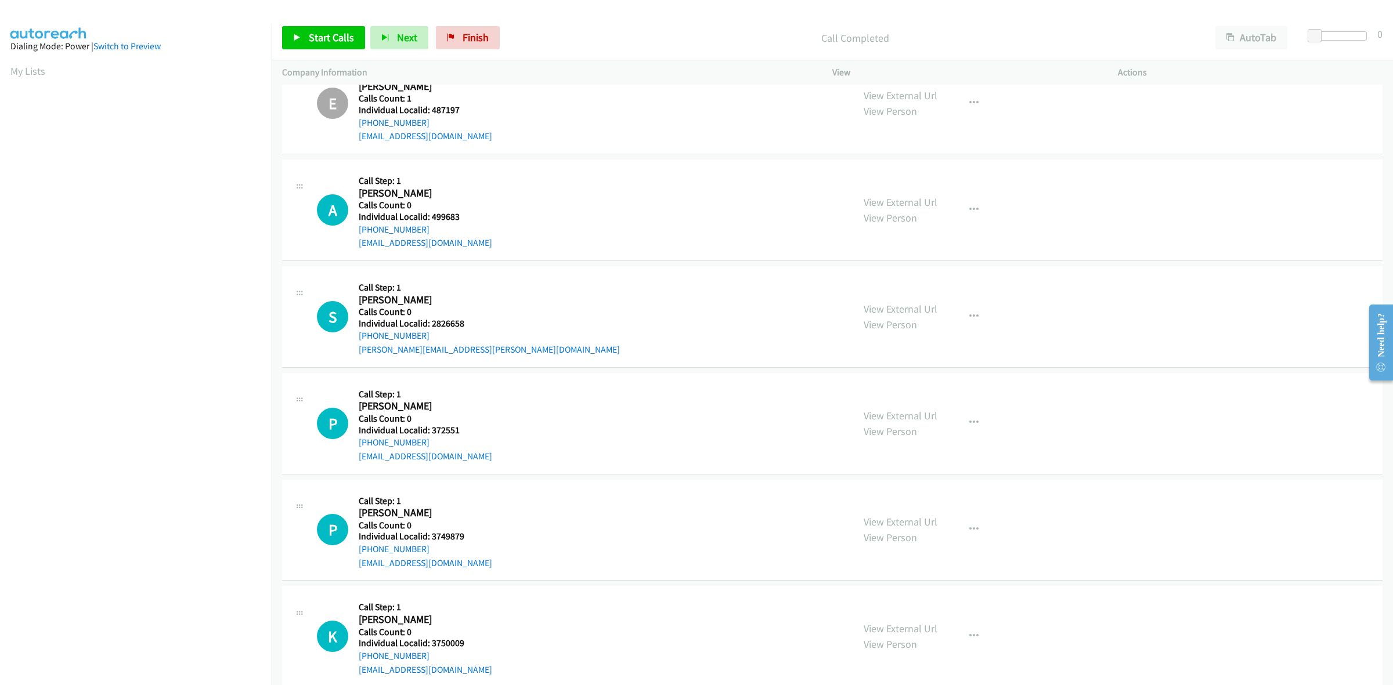
scroll to position [634, 0]
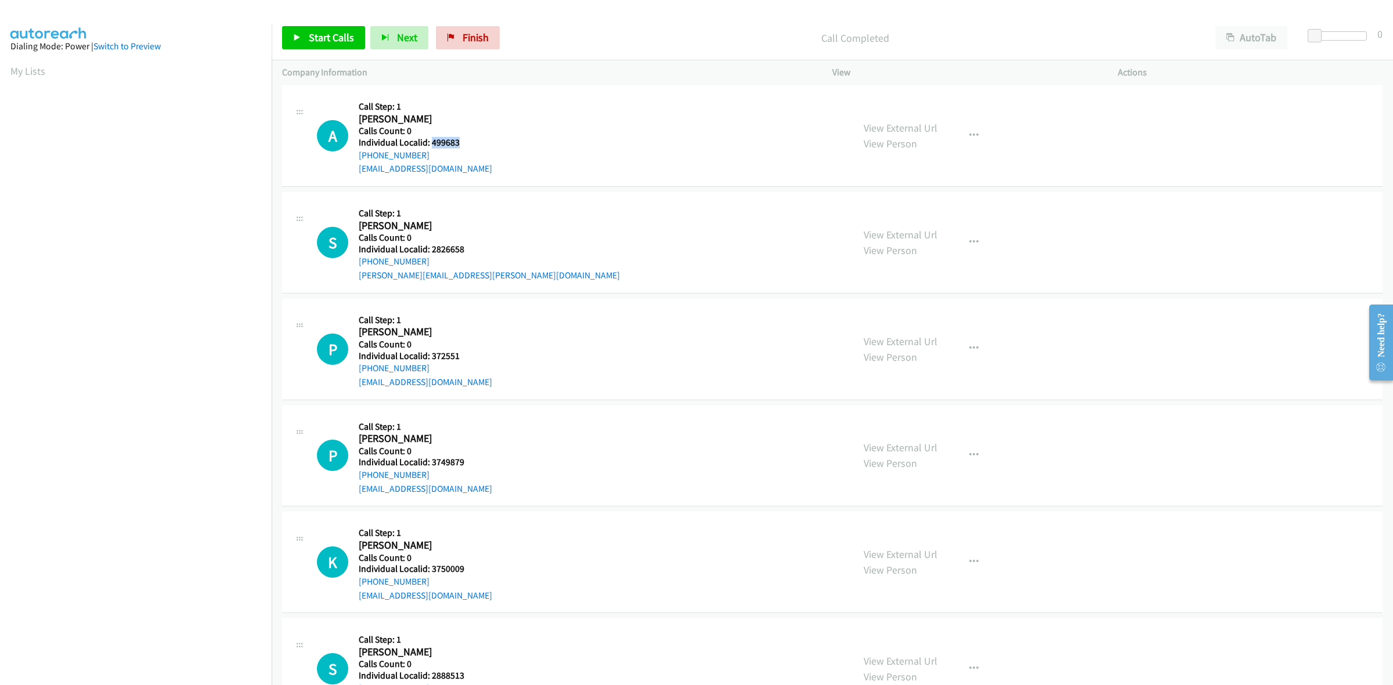
drag, startPoint x: 460, startPoint y: 140, endPoint x: 431, endPoint y: 139, distance: 29.6
click at [431, 139] on h5 "Individual Localid: 499683" at bounding box center [425, 143] width 133 height 12
